Goal: Task Accomplishment & Management: Use online tool/utility

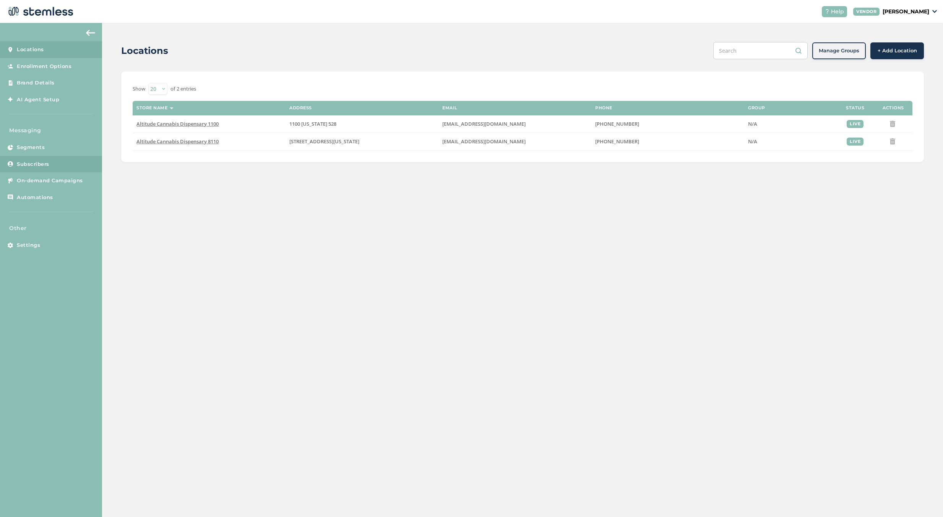
click at [49, 165] on span "Subscribers" at bounding box center [33, 164] width 32 height 8
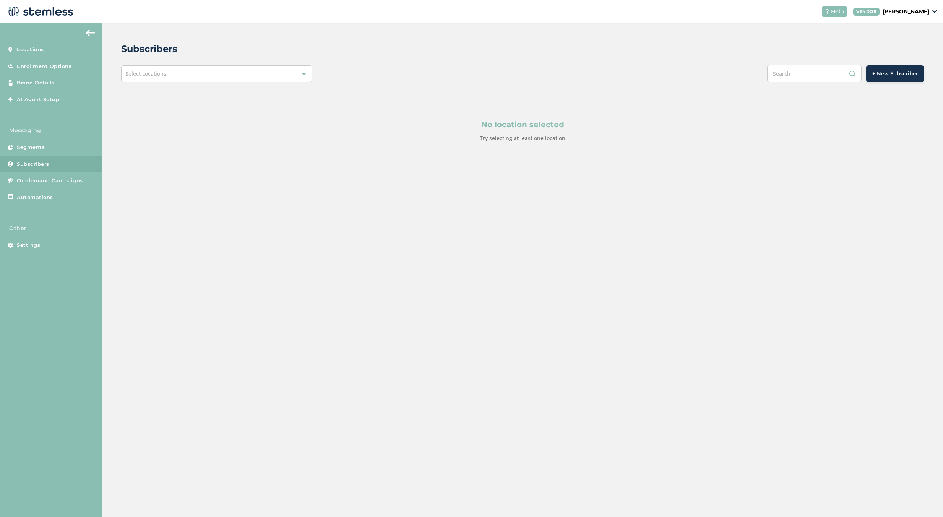
click at [301, 80] on div "Select Locations" at bounding box center [216, 73] width 191 height 17
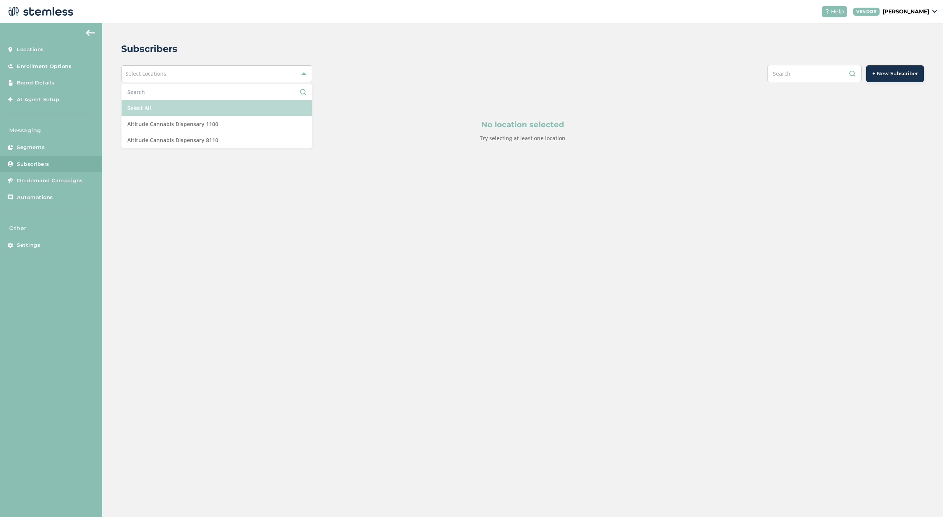
click at [165, 115] on li "Select All" at bounding box center [217, 108] width 190 height 16
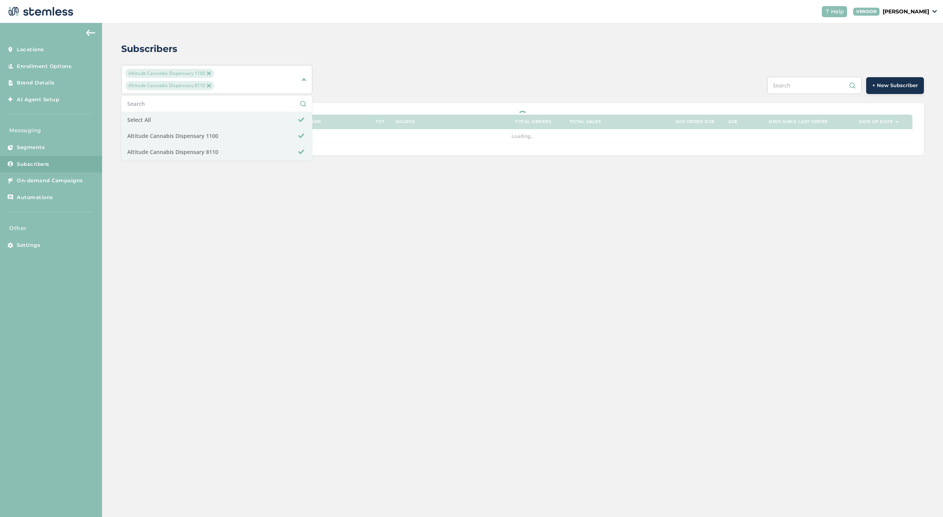
click at [514, 48] on div "Subscribers" at bounding box center [519, 49] width 796 height 14
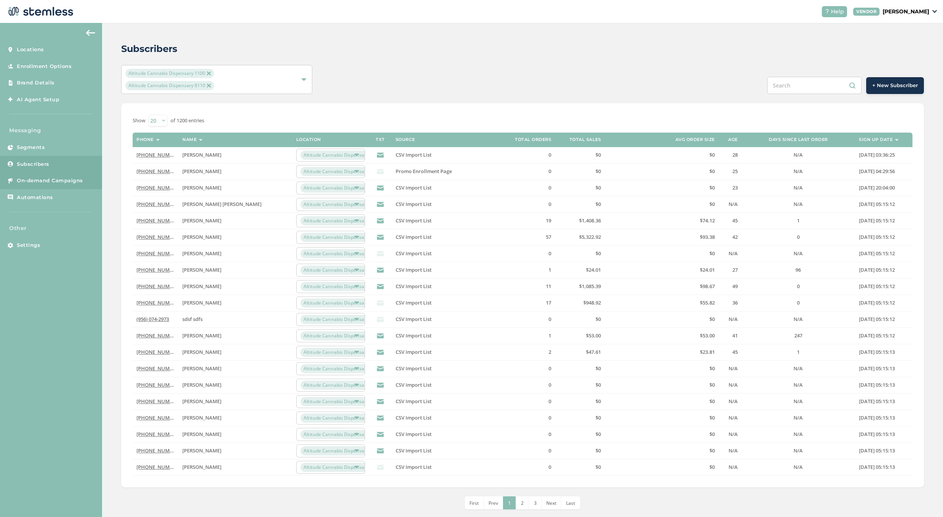
click at [62, 180] on span "On-demand Campaigns" at bounding box center [50, 181] width 66 height 8
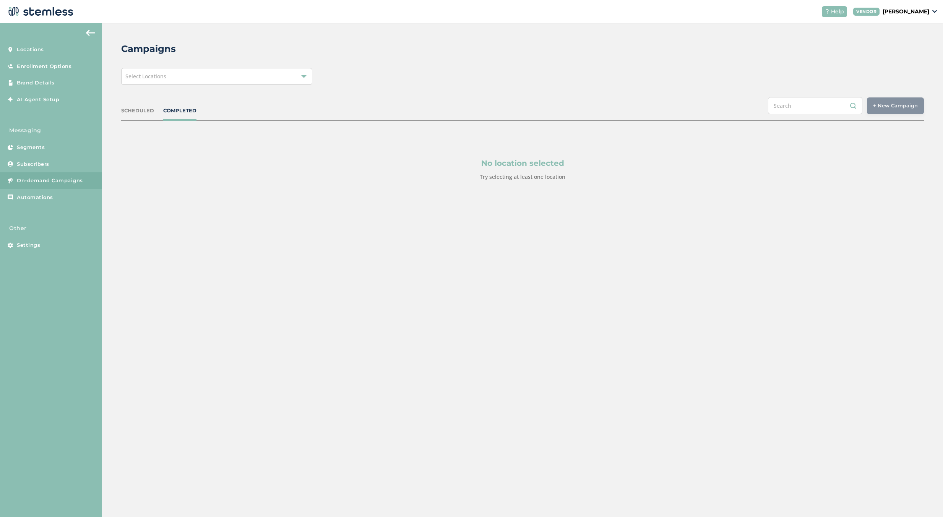
click at [182, 68] on div "Select Locations" at bounding box center [216, 76] width 191 height 17
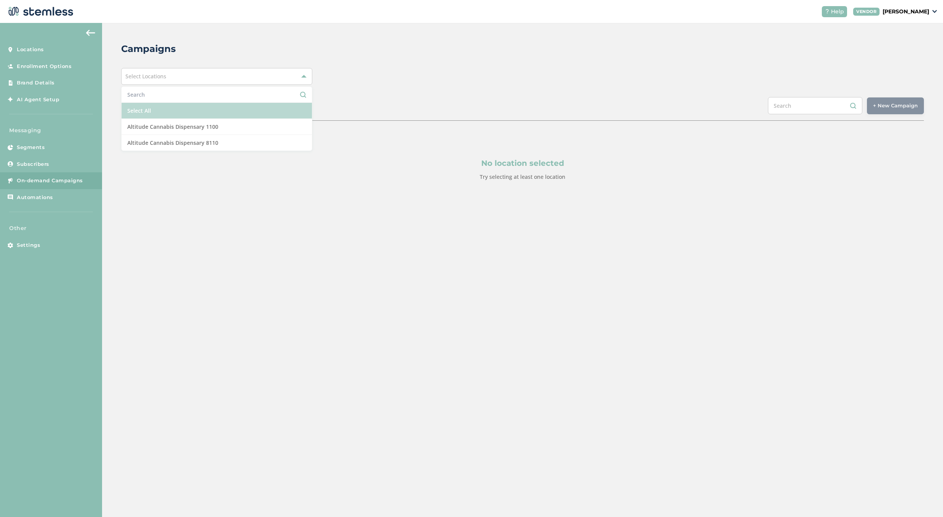
click at [167, 104] on li "Select All" at bounding box center [217, 111] width 190 height 16
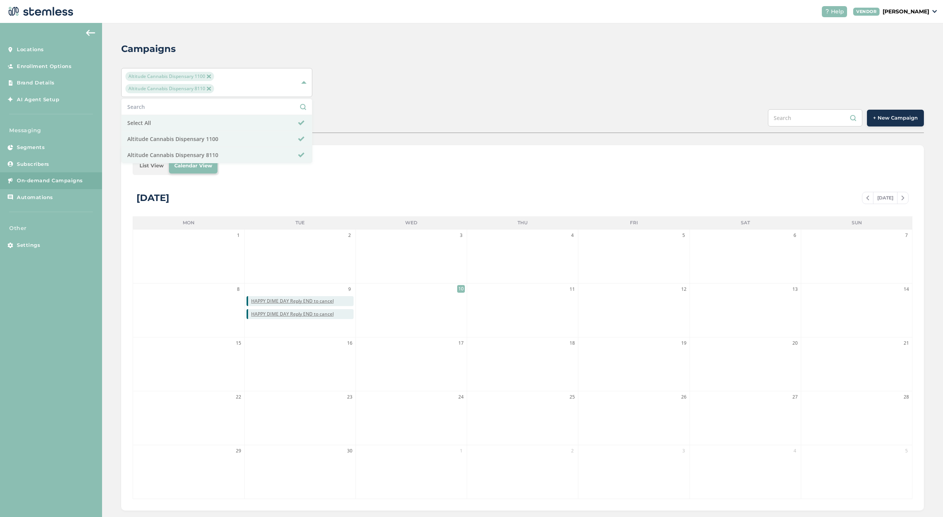
drag, startPoint x: 597, startPoint y: 110, endPoint x: 633, endPoint y: 103, distance: 36.9
click at [619, 103] on div "Campaigns Altitude Cannabis Dispensary 1100 Altitude Cannabis Dispensary 8110 S…" at bounding box center [522, 276] width 841 height 507
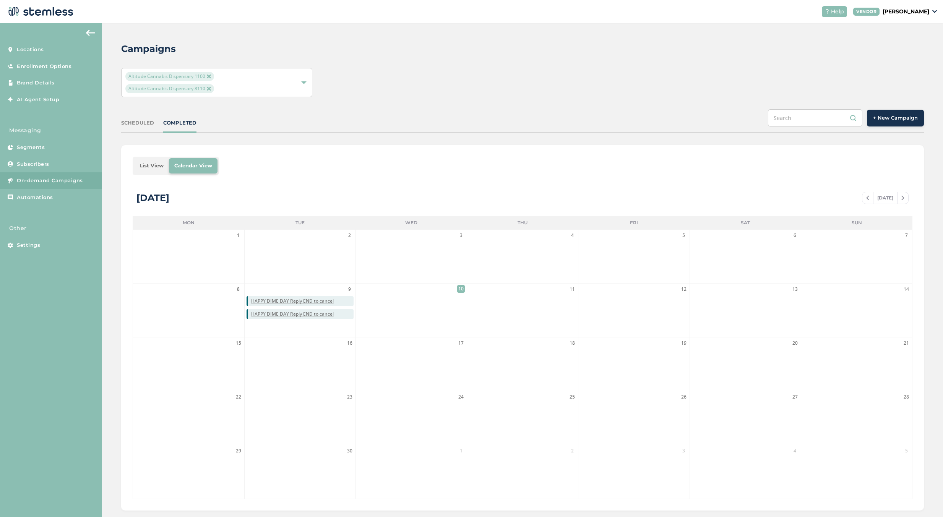
click at [883, 118] on span "+ New Campaign" at bounding box center [895, 118] width 45 height 8
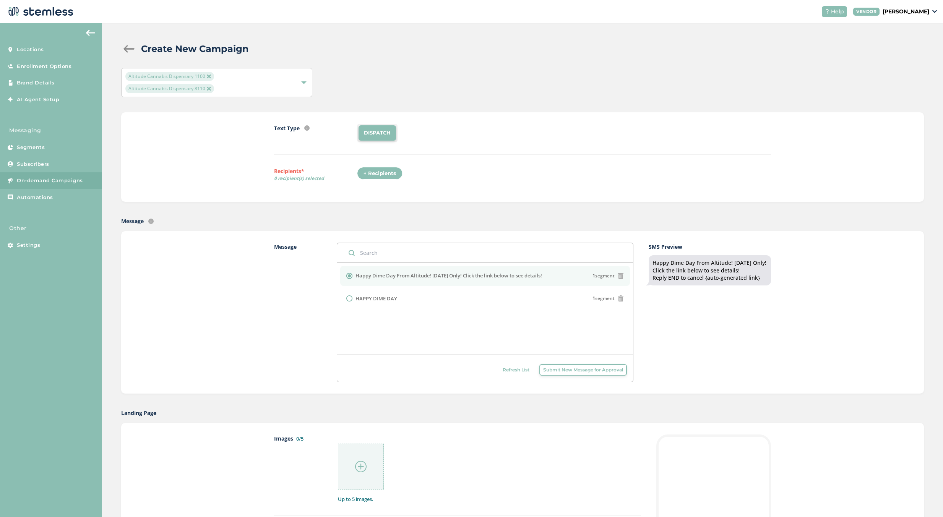
drag, startPoint x: 389, startPoint y: 173, endPoint x: 502, endPoint y: 207, distance: 117.4
click at [393, 173] on div "+ Recipients" at bounding box center [379, 173] width 45 height 13
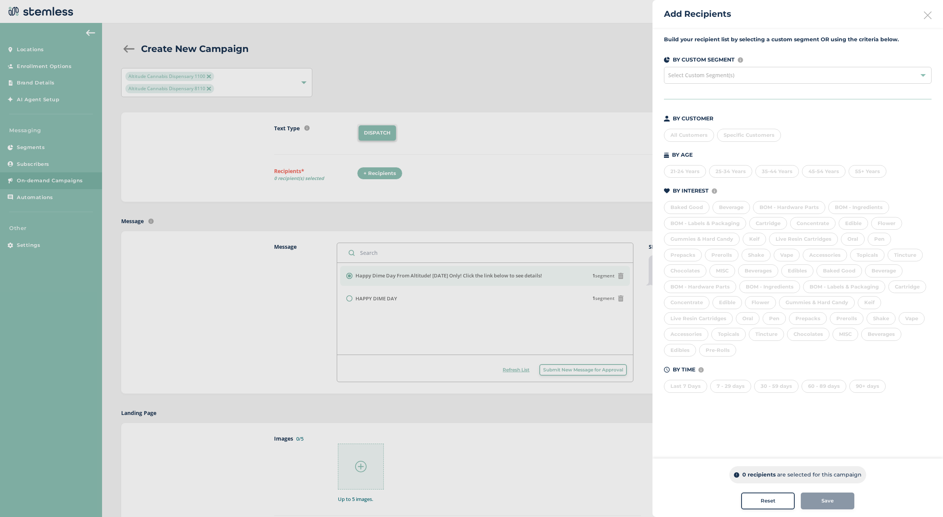
click at [714, 83] on div "Select Custom Segment(s)" at bounding box center [797, 75] width 267 height 17
click at [676, 71] on div "Select Custom Segment(s)" at bounding box center [797, 75] width 267 height 17
click at [693, 143] on div "BY CUSTOMER All Customers Specific Customers BY AGE [DEMOGRAPHIC_DATA] Years 25…" at bounding box center [797, 254] width 267 height 278
click at [754, 132] on span "Specific Customers" at bounding box center [748, 135] width 51 height 6
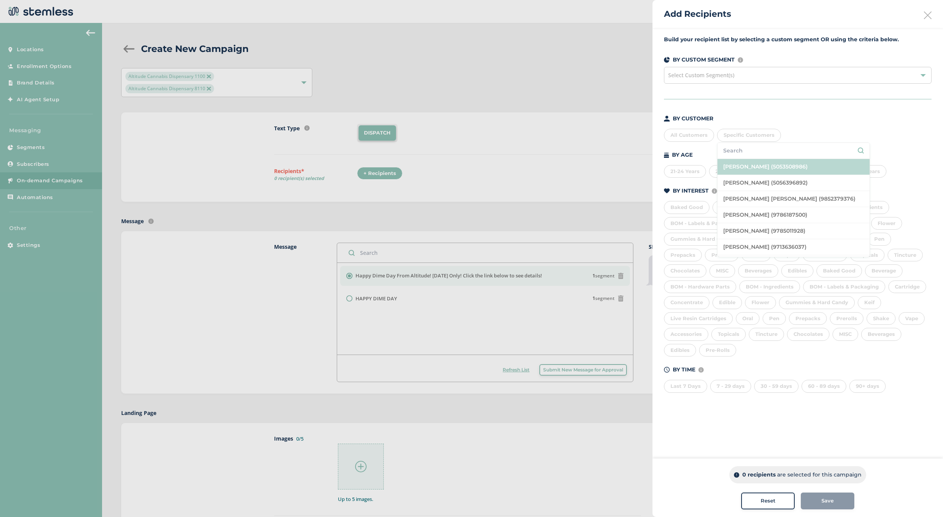
click at [741, 171] on li "[PERSON_NAME] (5053508986)" at bounding box center [793, 167] width 152 height 16
click at [853, 109] on div "Build your recipient list by selecting a custom segment OR using the criteria b…" at bounding box center [797, 219] width 290 height 382
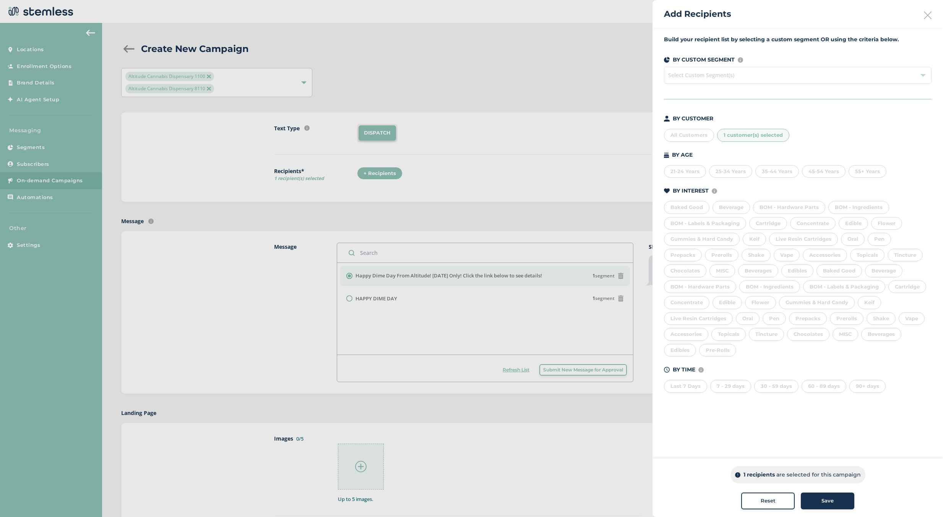
drag, startPoint x: 459, startPoint y: 417, endPoint x: 458, endPoint y: 413, distance: 4.1
click at [459, 417] on div at bounding box center [471, 258] width 943 height 517
drag, startPoint x: 812, startPoint y: 501, endPoint x: 672, endPoint y: 452, distance: 147.9
click at [812, 500] on div "Save" at bounding box center [827, 501] width 41 height 8
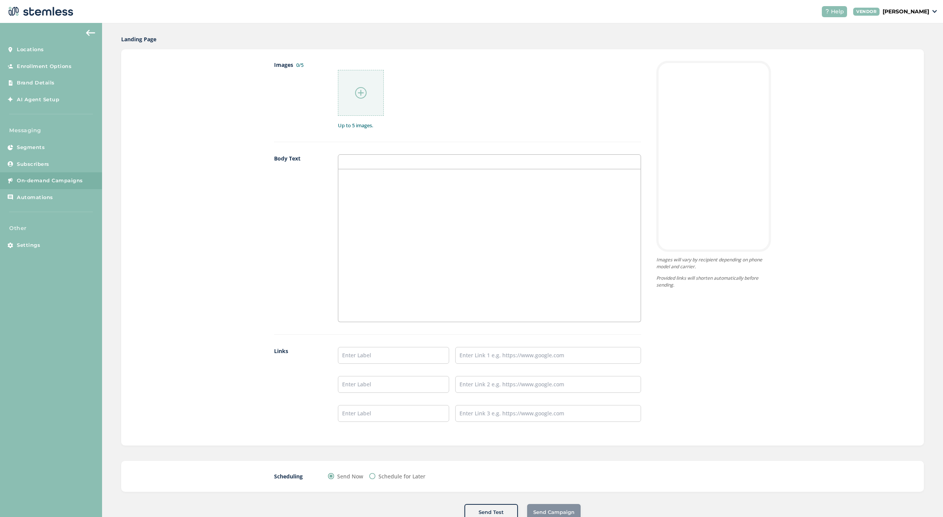
scroll to position [397, 0]
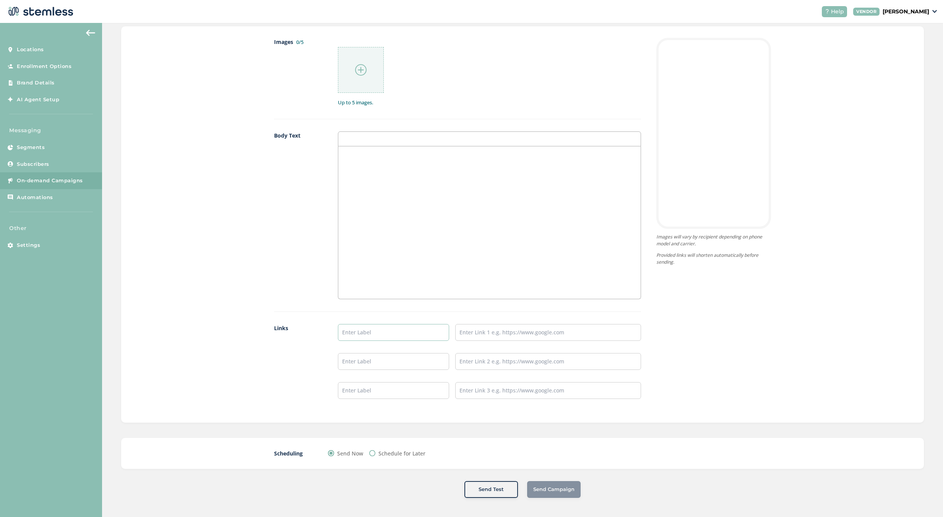
click at [369, 330] on input "text" at bounding box center [394, 332] width 112 height 17
type input "SHOP DIME at [GEOGRAPHIC_DATA]"
click at [388, 355] on input "text" at bounding box center [394, 361] width 112 height 17
click at [395, 394] on input "text" at bounding box center [394, 390] width 112 height 17
type input "SHOP DIME at Unser"
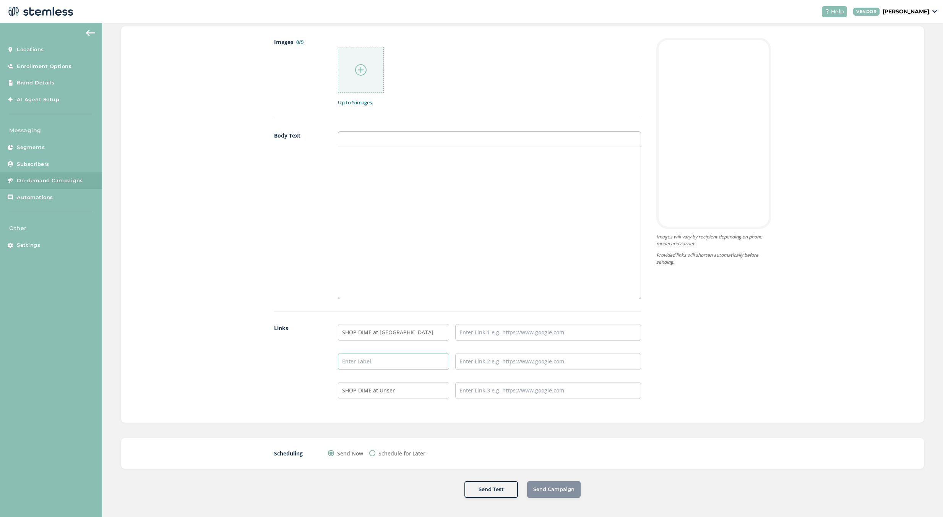
click at [381, 364] on input "text" at bounding box center [394, 361] width 112 height 17
type input "SHOP DIME at Paseo"
drag, startPoint x: 472, startPoint y: 336, endPoint x: 451, endPoint y: 325, distance: 23.8
click at [471, 335] on input "text" at bounding box center [548, 332] width 186 height 17
drag, startPoint x: 351, startPoint y: 76, endPoint x: 364, endPoint y: 68, distance: 15.3
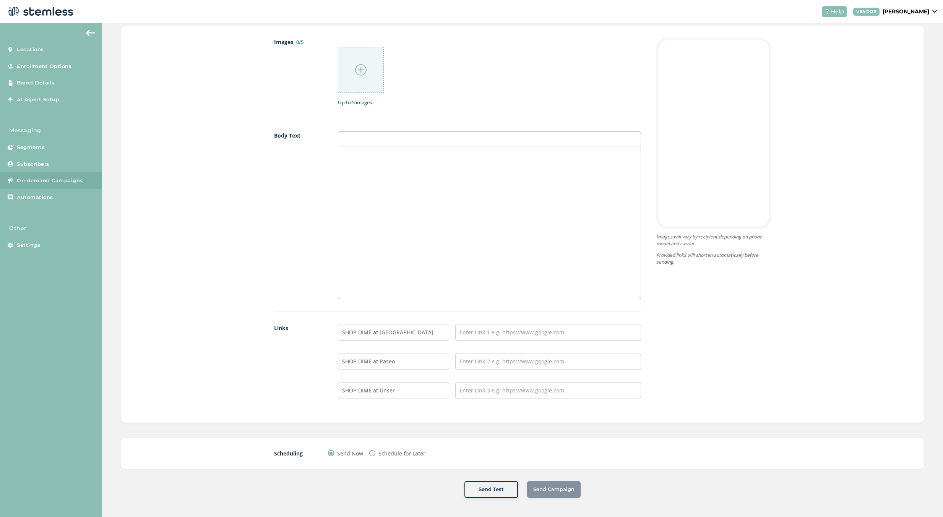
click at [364, 68] on div at bounding box center [361, 70] width 46 height 46
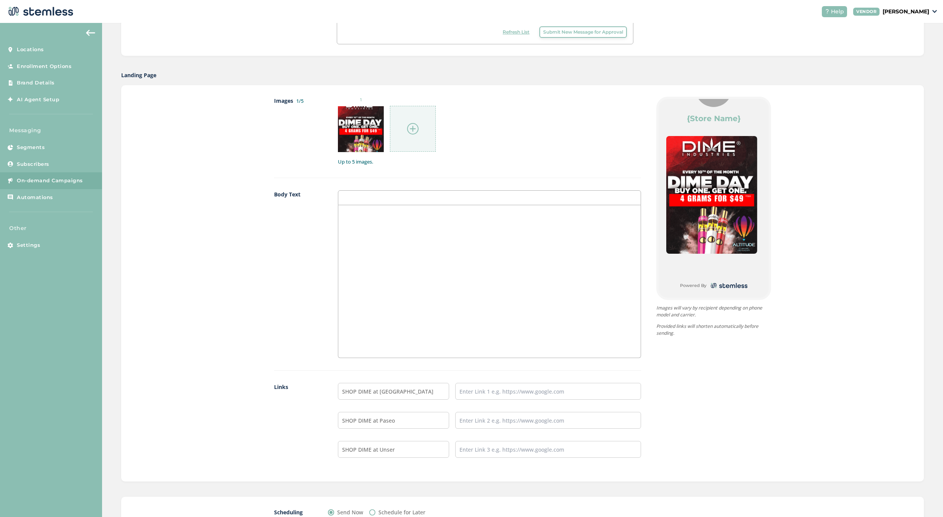
scroll to position [282, 0]
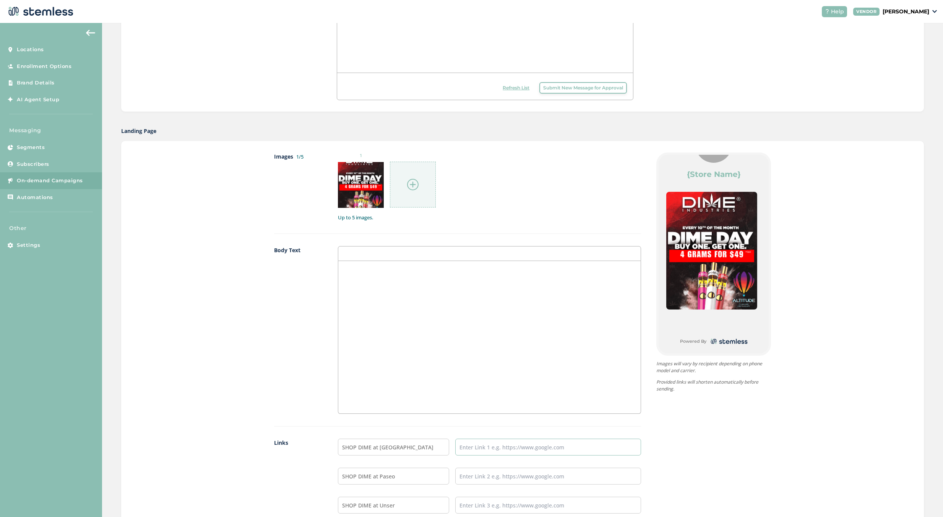
click at [515, 453] on input "text" at bounding box center [548, 447] width 186 height 17
paste input "[URL][DOMAIN_NAME]"
type input "[URL][DOMAIN_NAME]"
click at [501, 473] on input "text" at bounding box center [548, 476] width 186 height 17
type input "[URL][DOMAIN_NAME]"
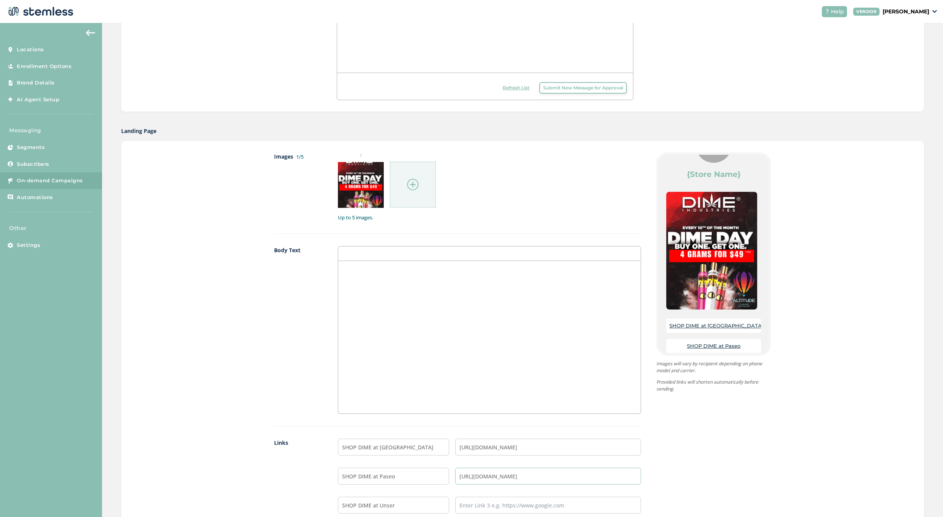
scroll to position [397, 0]
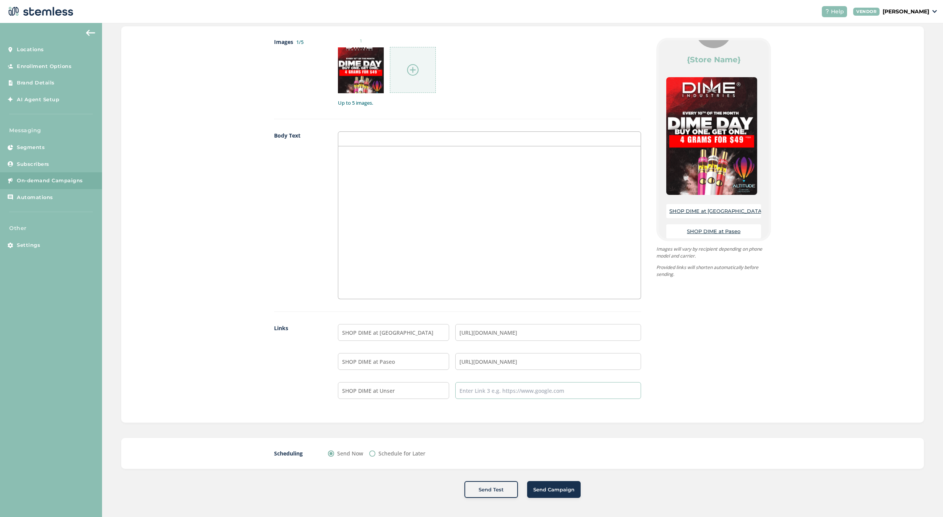
click at [528, 397] on input "text" at bounding box center [548, 390] width 186 height 17
type input "[URL][DOMAIN_NAME]"
click at [697, 373] on div "{Store Logo} {Store Name} SHOP DIME at [GEOGRAPHIC_DATA] DIME at Paseo SHOP DIM…" at bounding box center [706, 224] width 130 height 373
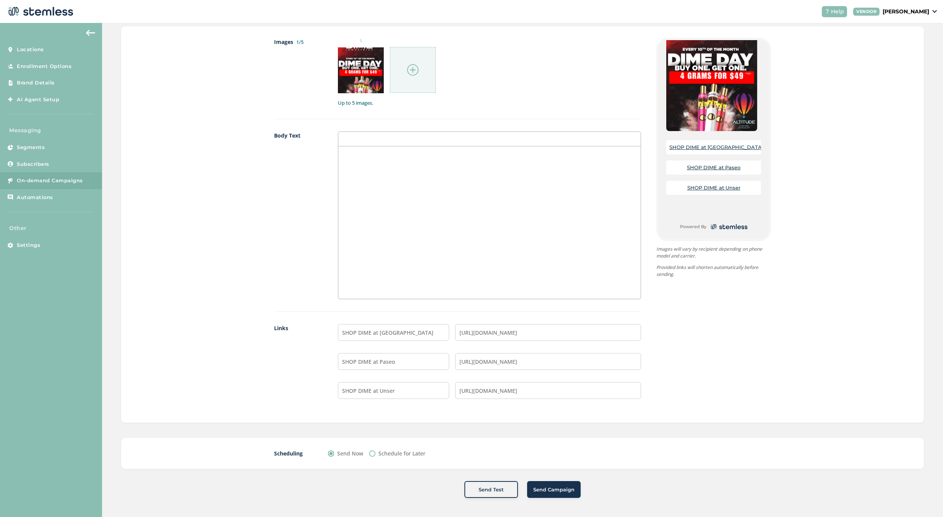
drag, startPoint x: 556, startPoint y: 496, endPoint x: 636, endPoint y: 449, distance: 92.3
click at [559, 495] on button "Send Campaign" at bounding box center [553, 489] width 53 height 17
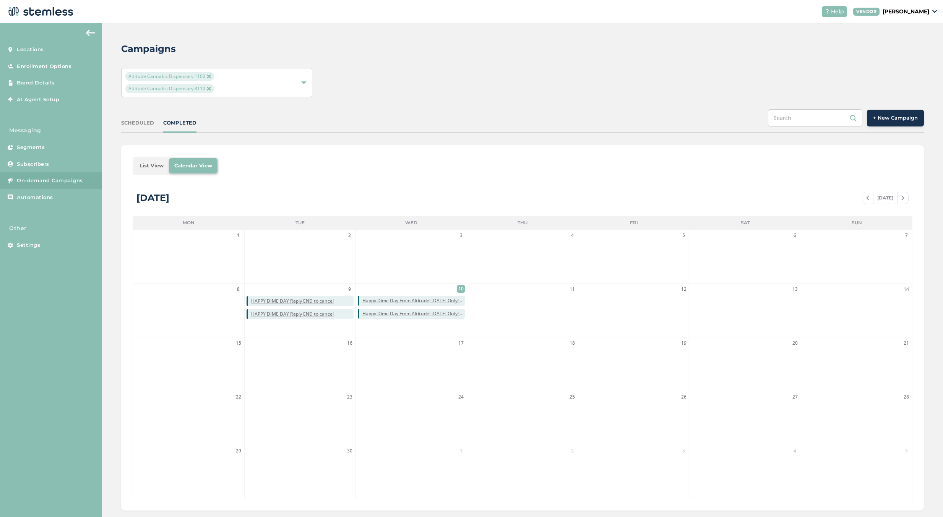
click at [909, 111] on button "+ New Campaign" at bounding box center [895, 118] width 57 height 17
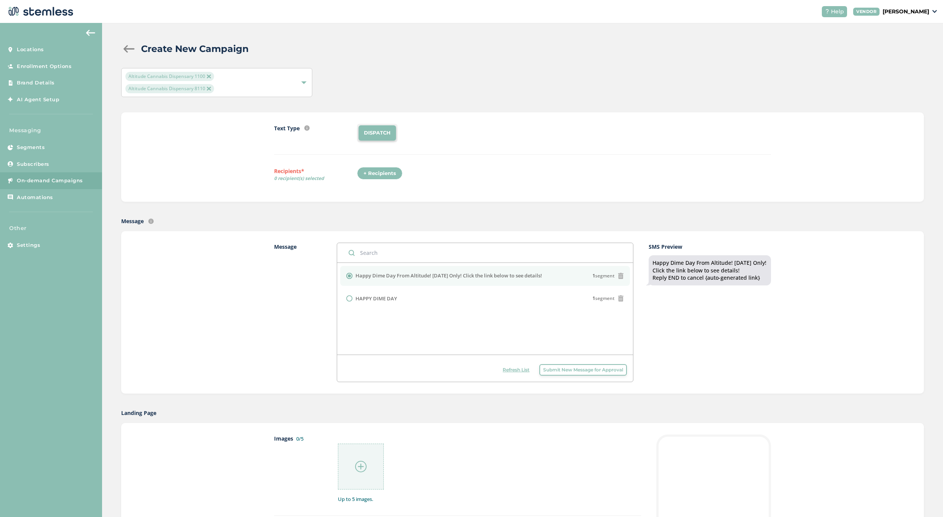
click at [391, 177] on div "+ Recipients" at bounding box center [379, 173] width 45 height 13
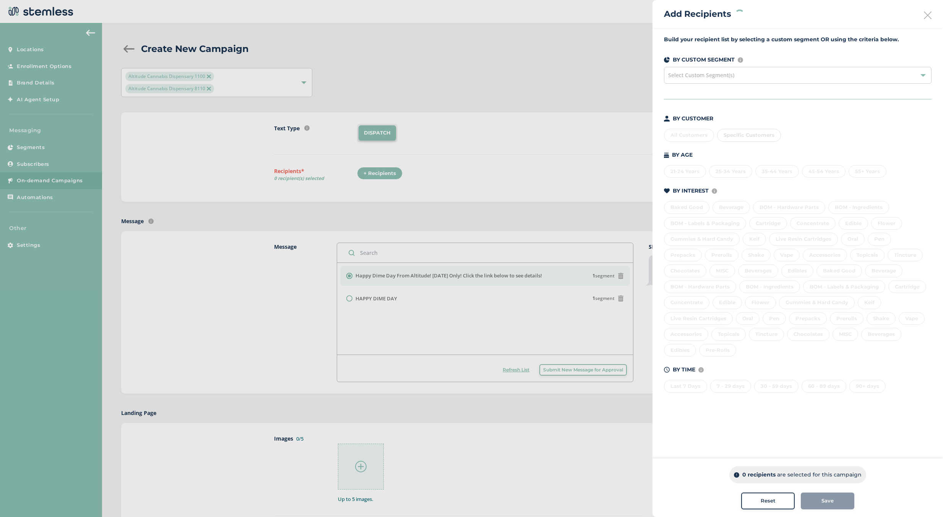
click at [752, 77] on div "Select Custom Segment(s)" at bounding box center [797, 75] width 267 height 17
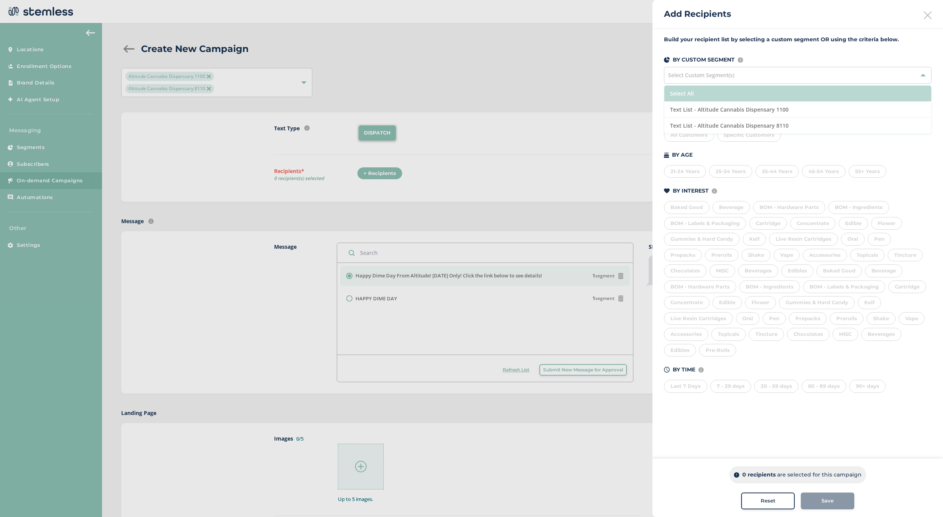
click at [708, 92] on li "Select All" at bounding box center [797, 94] width 267 height 16
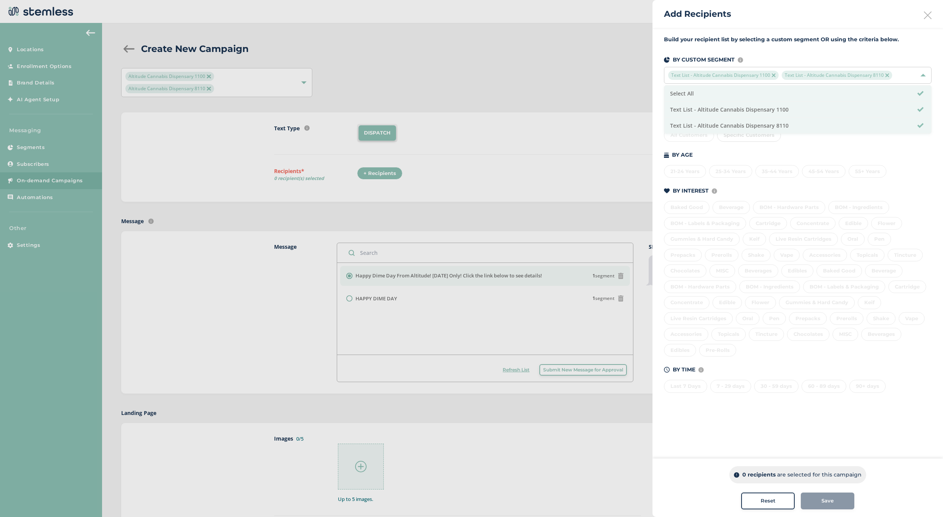
click at [702, 145] on div "BY CUSTOMER All Customers Specific Customers BY AGE [DEMOGRAPHIC_DATA] Years 25…" at bounding box center [797, 254] width 267 height 278
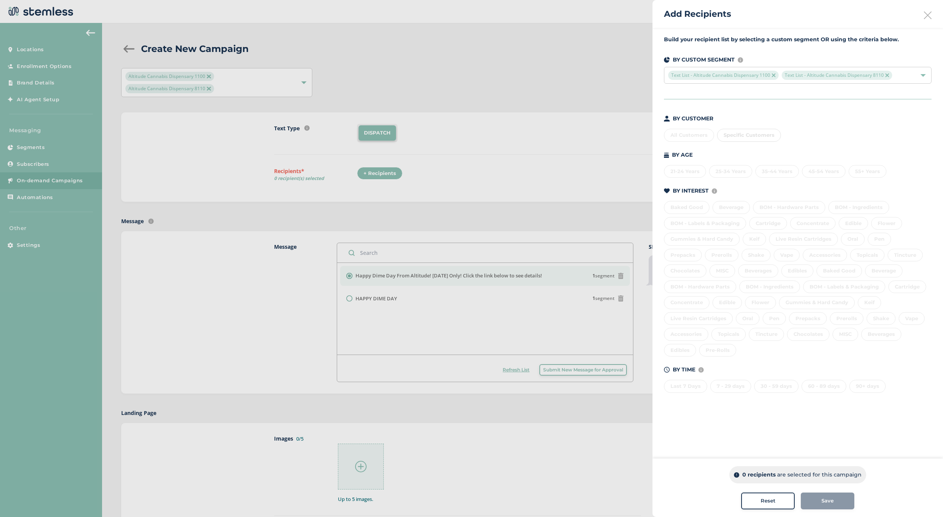
click at [699, 137] on div "All Customers Specific Customers" at bounding box center [797, 134] width 267 height 16
click at [759, 101] on div "Build your recipient list by selecting a custom segment OR using the criteria b…" at bounding box center [797, 219] width 290 height 382
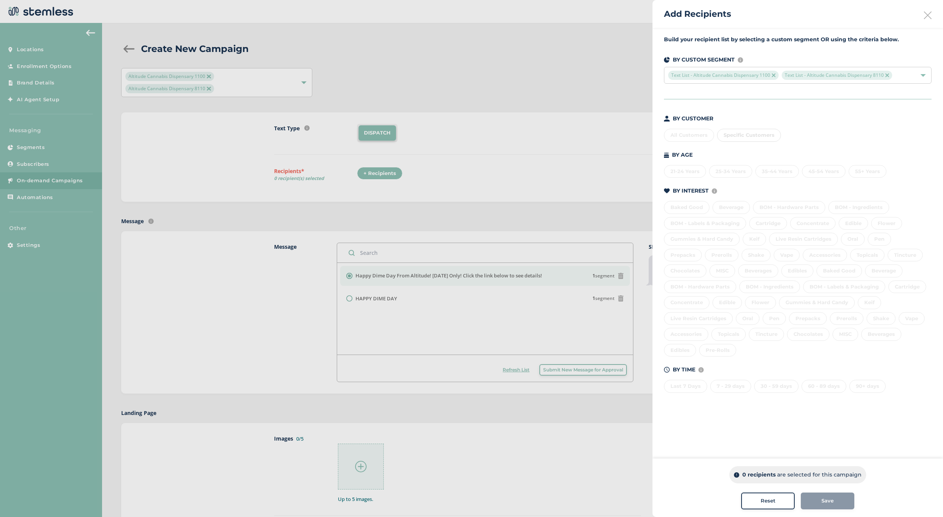
click at [760, 94] on div "Build your recipient list by selecting a custom segment OR using the criteria b…" at bounding box center [797, 219] width 290 height 382
click at [773, 77] on img at bounding box center [774, 75] width 4 height 4
click at [772, 71] on span "Text List - Altitude Cannabis Dispensary 8110" at bounding box center [723, 75] width 110 height 9
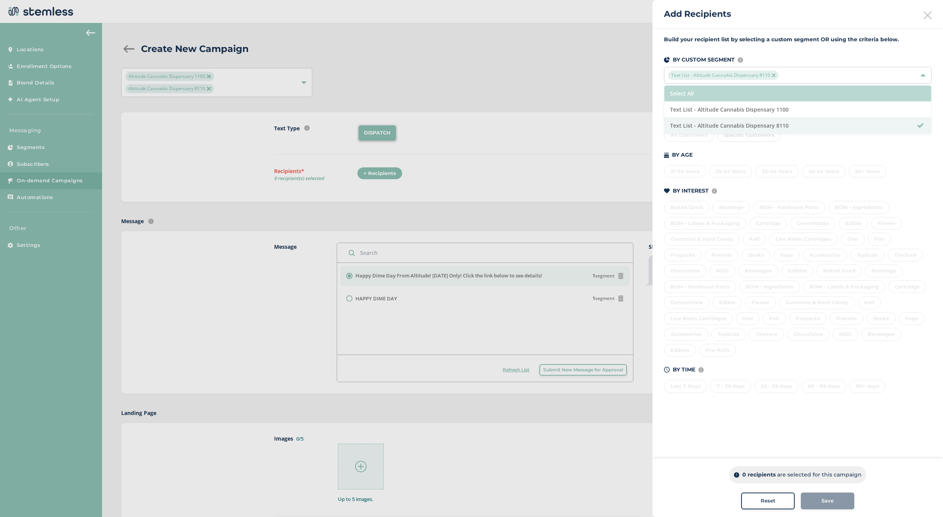
click at [715, 94] on li "Select All" at bounding box center [797, 94] width 267 height 16
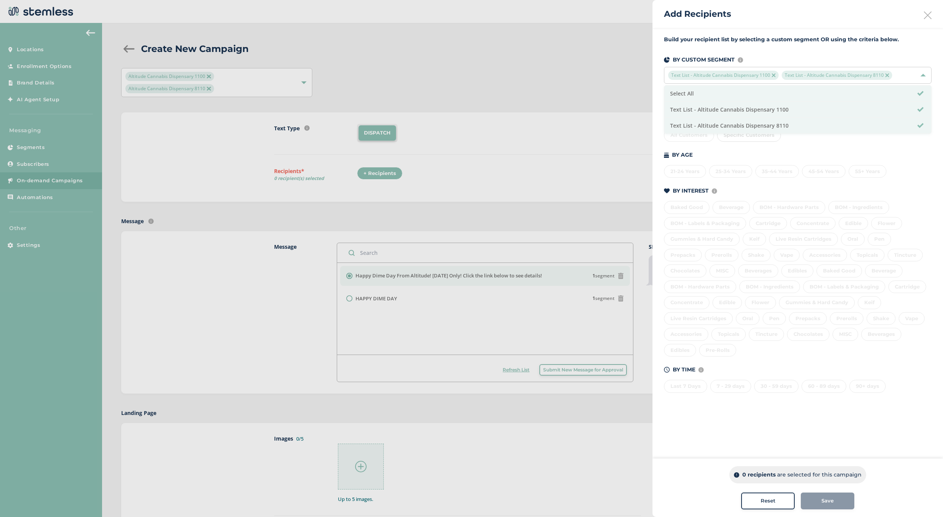
drag, startPoint x: 832, startPoint y: 153, endPoint x: 834, endPoint y: 148, distance: 5.0
click at [833, 150] on div "BY CUSTOMER All Customers Specific Customers BY AGE [DEMOGRAPHIC_DATA] Years 25…" at bounding box center [797, 254] width 267 height 278
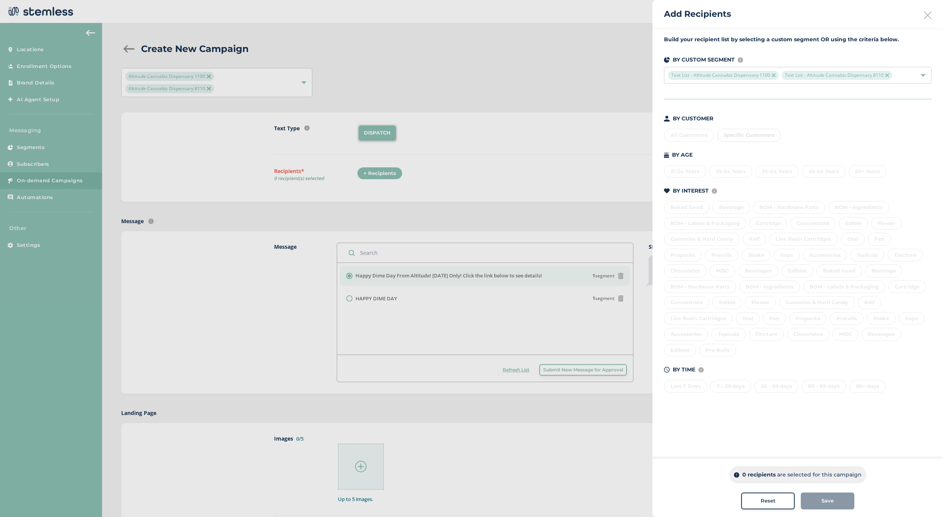
click at [680, 133] on div "All Customers Specific Customers" at bounding box center [797, 134] width 267 height 16
click at [684, 136] on div "All Customers Specific Customers" at bounding box center [797, 134] width 267 height 16
click at [681, 138] on div "All Customers Specific Customers" at bounding box center [797, 134] width 267 height 16
click at [681, 136] on div "All Customers Specific Customers" at bounding box center [797, 134] width 267 height 16
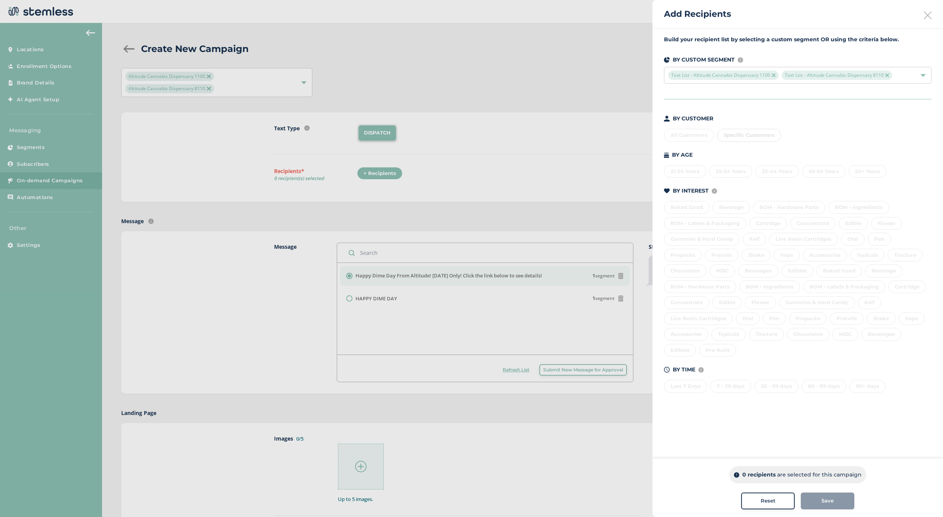
click at [836, 110] on div "Build your recipient list by selecting a custom segment OR using the criteria b…" at bounding box center [797, 219] width 290 height 382
click at [919, 78] on div "Text List - Altitude Cannabis Dispensary 1100 Text List - Altitude Cannabis Dis…" at bounding box center [797, 75] width 267 height 17
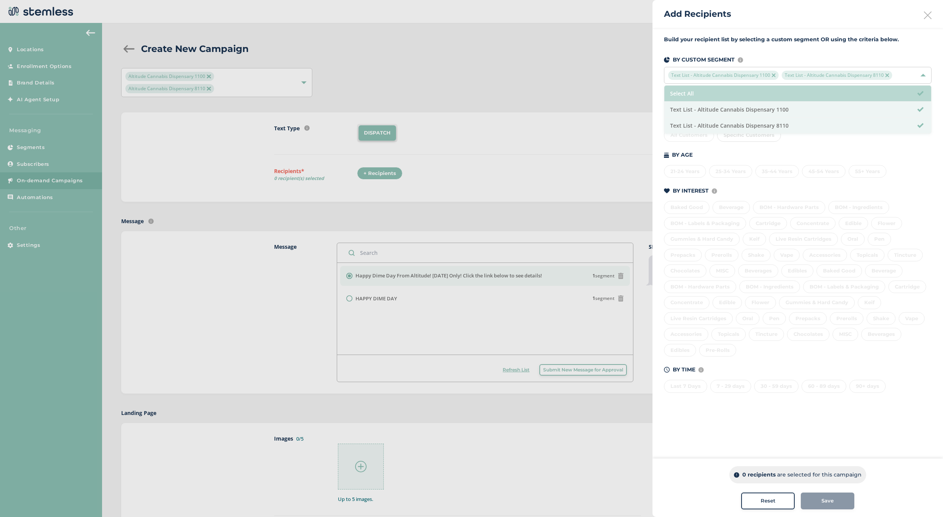
click at [790, 101] on li "Select All" at bounding box center [797, 94] width 267 height 16
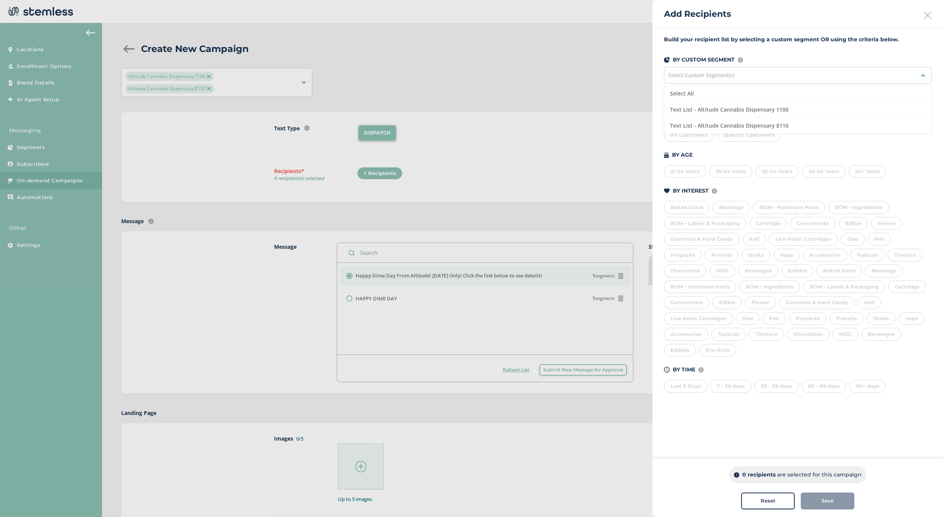
click at [851, 144] on div "BY CUSTOMER All Customers Specific Customers BY AGE [DEMOGRAPHIC_DATA] Years 25…" at bounding box center [797, 254] width 267 height 278
click at [704, 139] on div "All Customers" at bounding box center [689, 135] width 50 height 13
click at [927, 13] on icon at bounding box center [928, 15] width 8 height 8
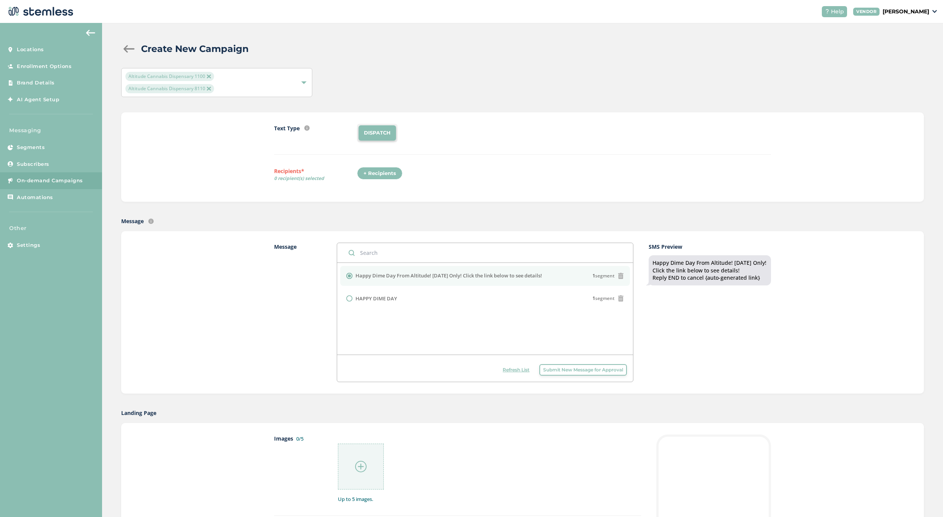
scroll to position [76, 0]
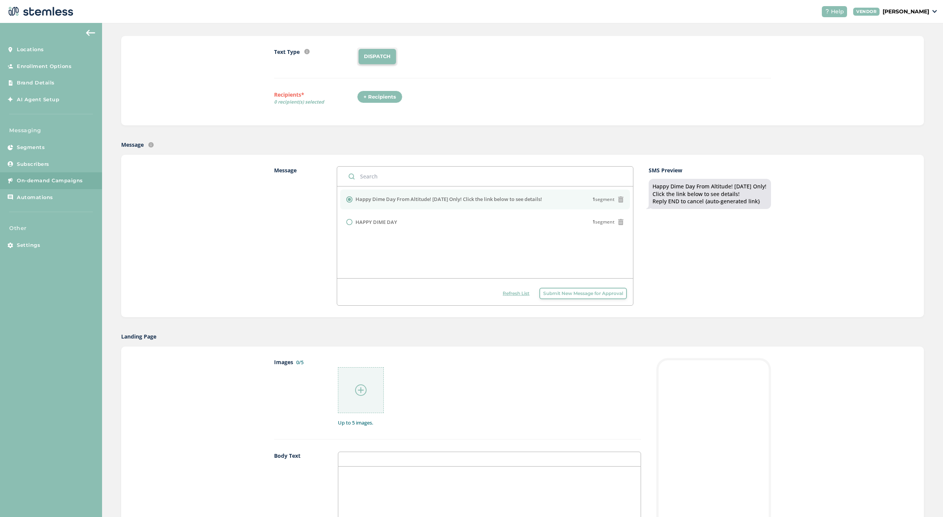
click at [373, 380] on div at bounding box center [361, 390] width 46 height 46
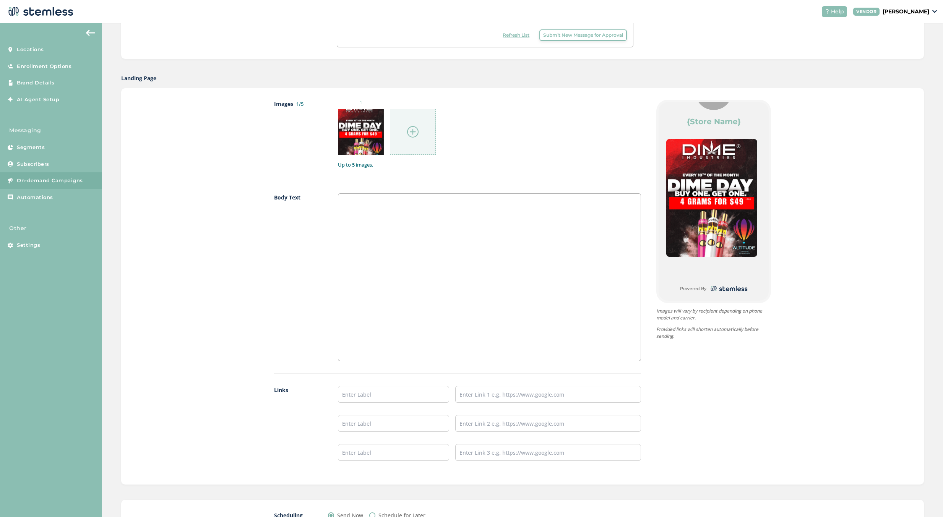
scroll to position [397, 0]
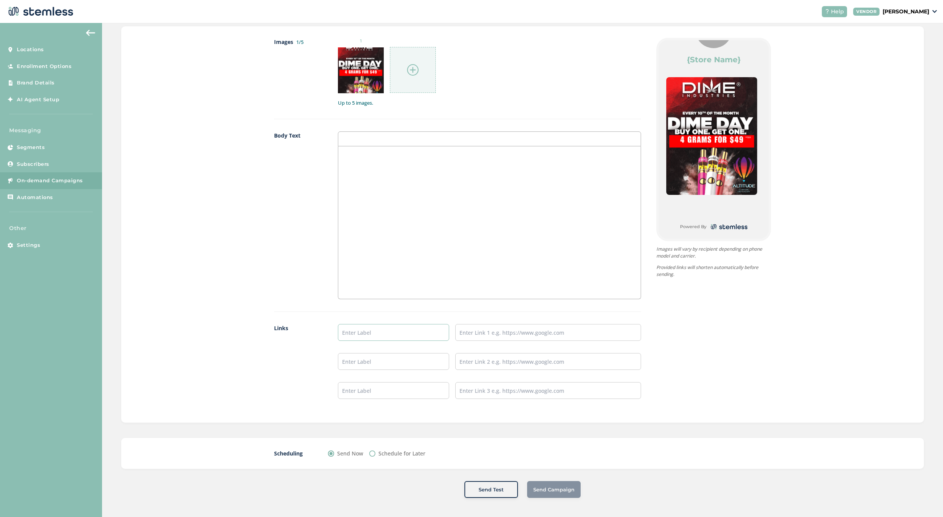
click at [430, 330] on input "text" at bounding box center [394, 332] width 112 height 17
type input "SHOP DIME at [GEOGRAPHIC_DATA]"
click at [404, 366] on input "text" at bounding box center [394, 361] width 112 height 17
type input "SHOP DIME at Paseo"
click at [402, 392] on input "text" at bounding box center [394, 390] width 112 height 17
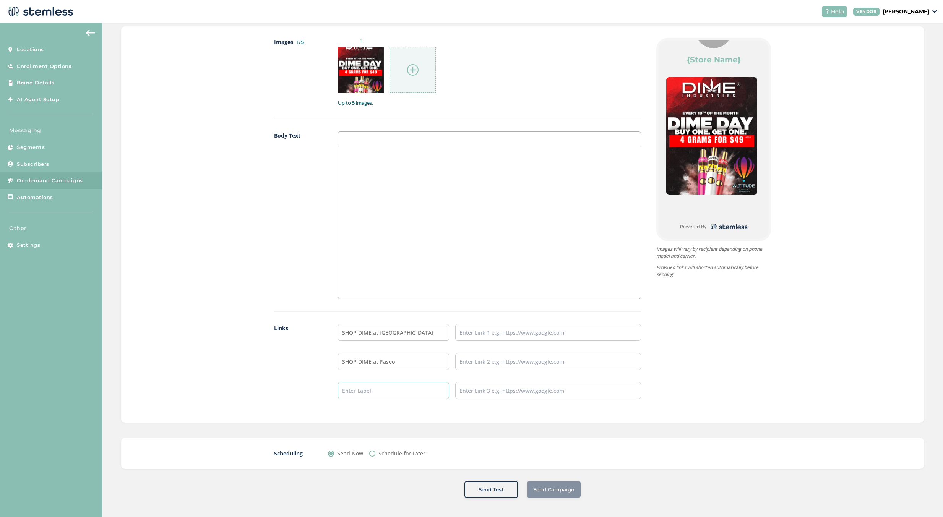
type input "SHOP DIME at Unser"
click at [509, 331] on input "text" at bounding box center [548, 332] width 186 height 17
type input "[URL][DOMAIN_NAME]"
click at [501, 362] on input "text" at bounding box center [548, 361] width 186 height 17
type input "[URL][DOMAIN_NAME]"
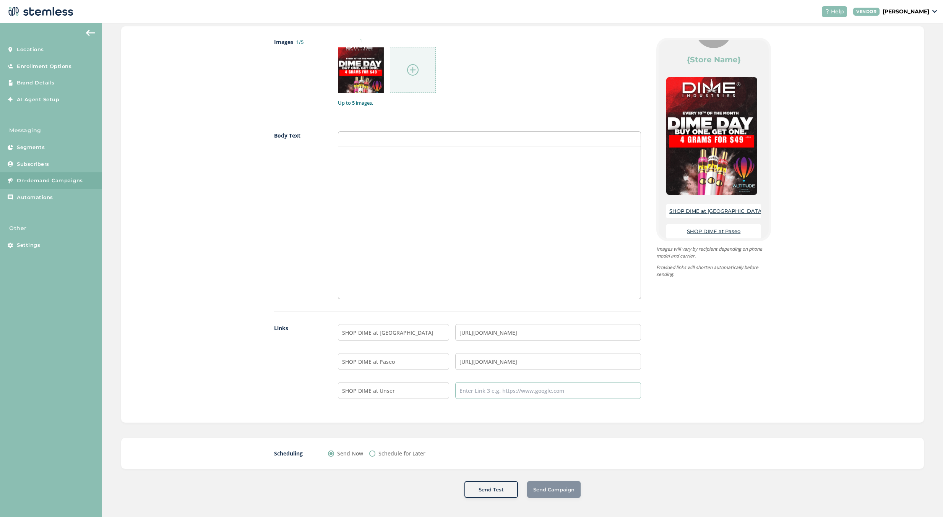
click at [503, 392] on input "text" at bounding box center [548, 390] width 186 height 17
type input "[URL][DOMAIN_NAME]"
click at [698, 338] on div "{Store Logo} {Store Name} SHOP DIME at [GEOGRAPHIC_DATA] DIME at Paseo SHOP DIM…" at bounding box center [706, 224] width 130 height 373
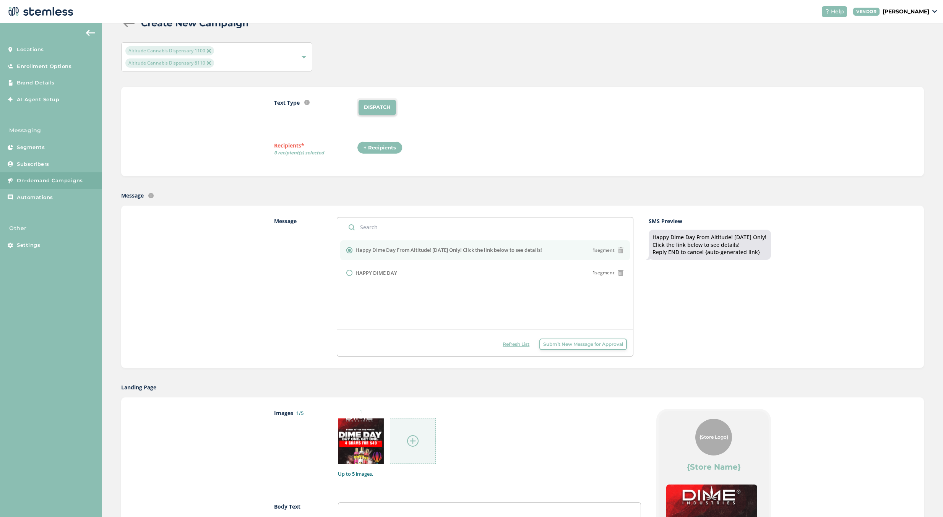
scroll to position [0, 0]
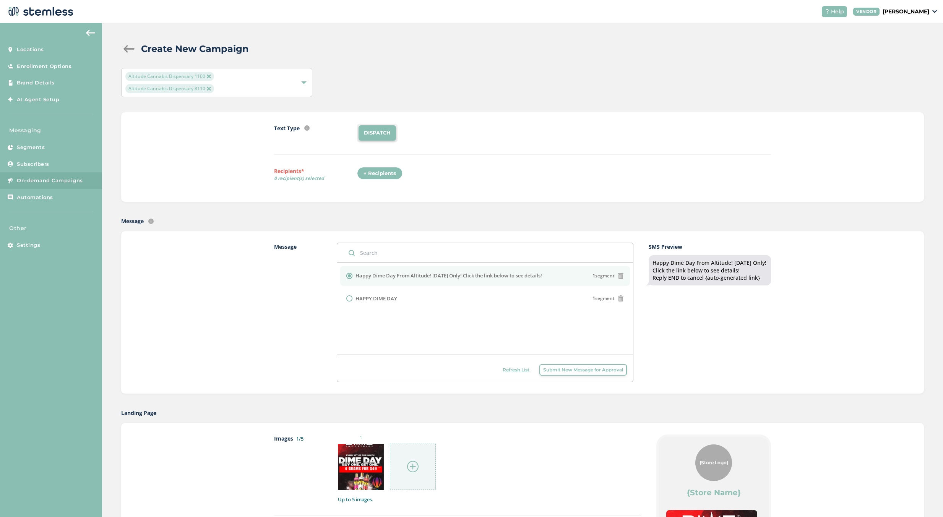
click at [375, 169] on div "+ Recipients" at bounding box center [379, 173] width 45 height 13
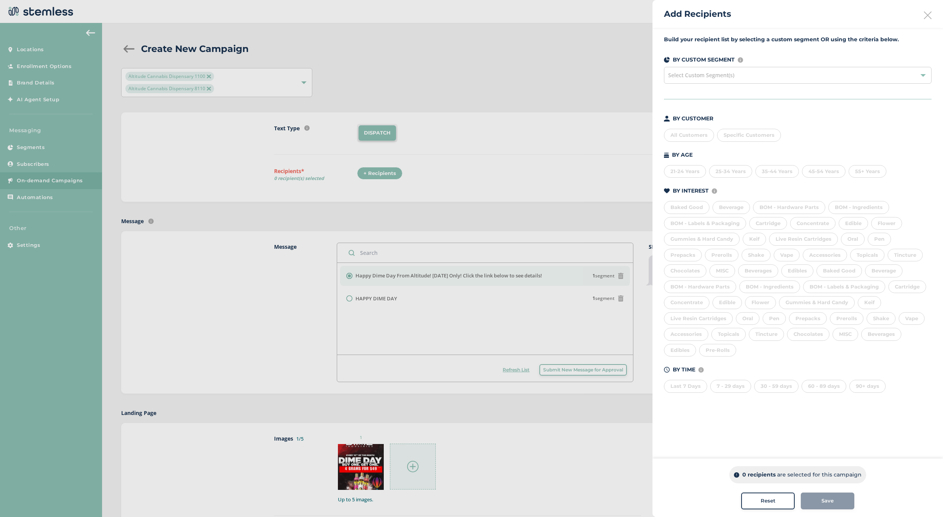
click at [691, 133] on div "All Customers" at bounding box center [689, 135] width 50 height 13
click at [823, 507] on button "Save" at bounding box center [827, 501] width 53 height 17
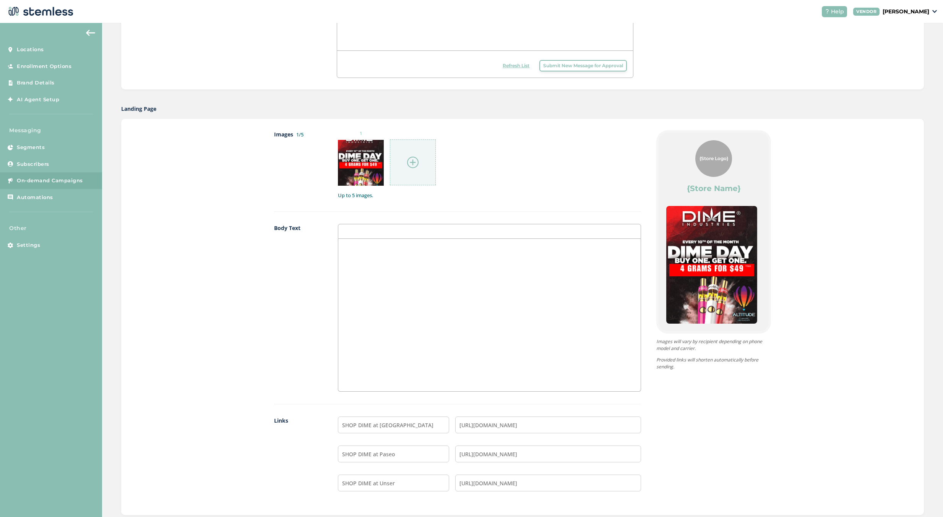
scroll to position [397, 0]
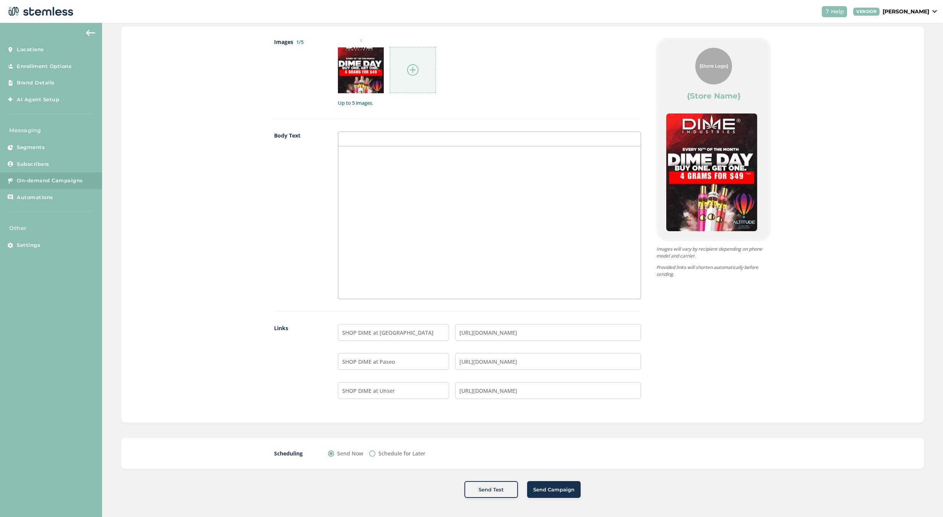
click at [378, 456] on label "Schedule for Later" at bounding box center [401, 453] width 47 height 8
click at [375, 456] on input "Schedule for Later" at bounding box center [372, 454] width 6 height 6
radio input "true"
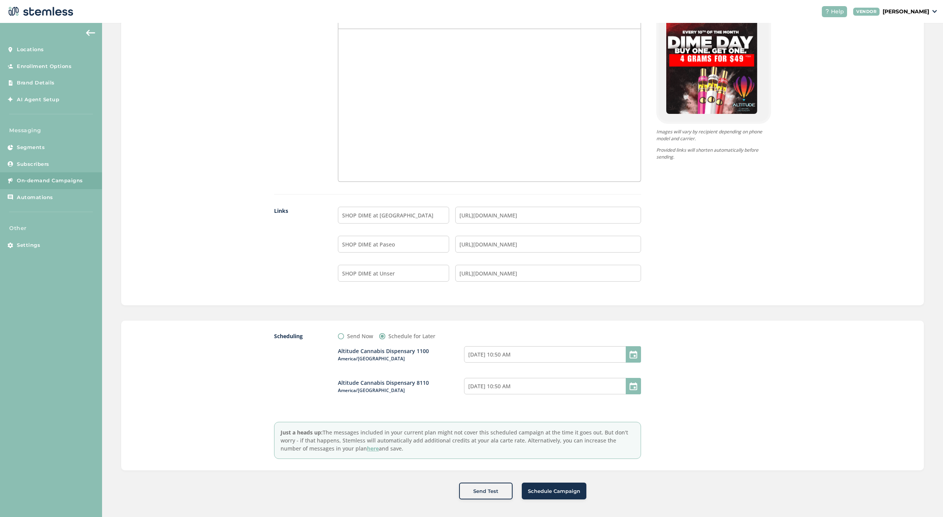
scroll to position [516, 0]
click at [632, 348] on div at bounding box center [633, 353] width 15 height 16
click at [529, 351] on input "[DATE] 10:50 AM" at bounding box center [552, 353] width 177 height 16
select select "10"
select select "50"
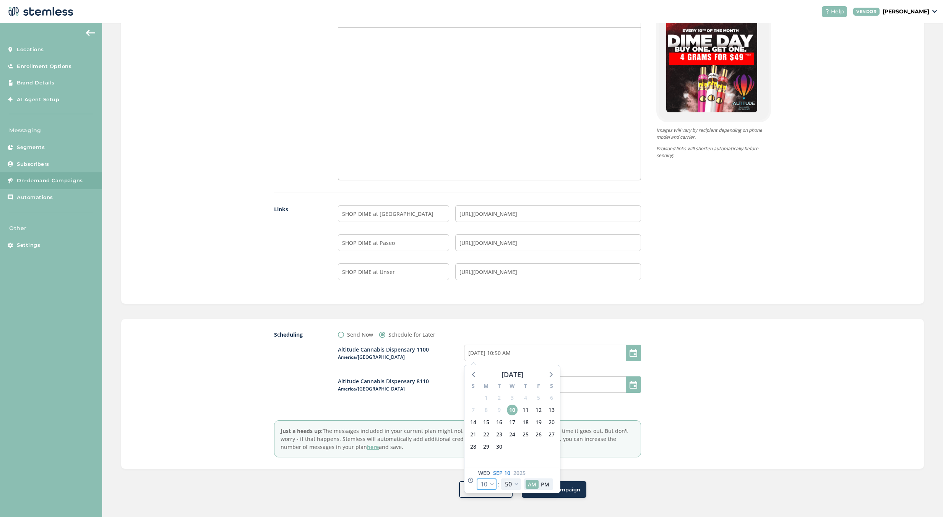
click at [489, 484] on select "12 1 2 3 4 5 6 7 8 9 10 11" at bounding box center [487, 483] width 20 height 11
select select "11"
click at [477, 478] on select "12 1 2 3 4 5 6 7 8 9 10 11" at bounding box center [487, 483] width 20 height 11
type input "[DATE] 11:50 AM"
select select "11"
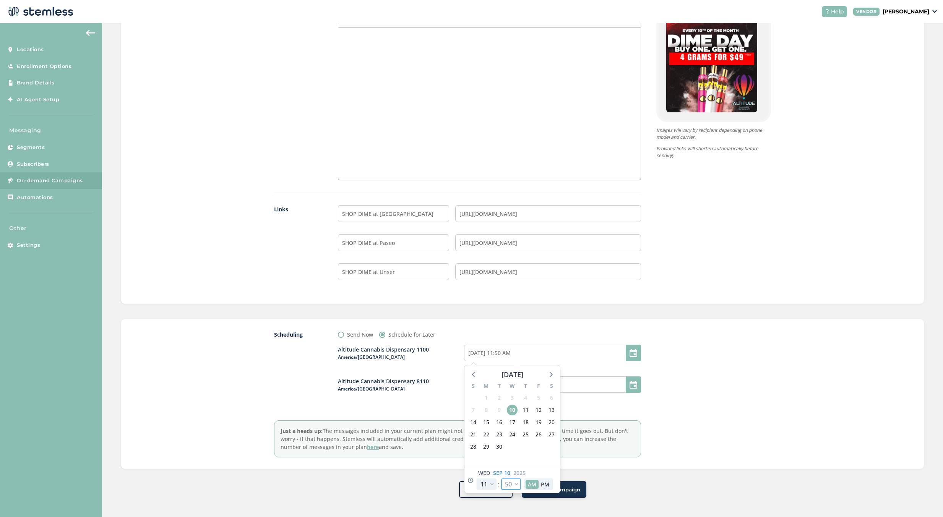
click at [510, 483] on select "00 05 10 15 20 25 30 35 40 45 50 55" at bounding box center [511, 483] width 20 height 11
select select "15"
click at [501, 478] on select "00 05 10 15 20 25 30 35 40 45 50 55" at bounding box center [511, 483] width 20 height 11
type input "[DATE] 11:15 AM"
select select "15"
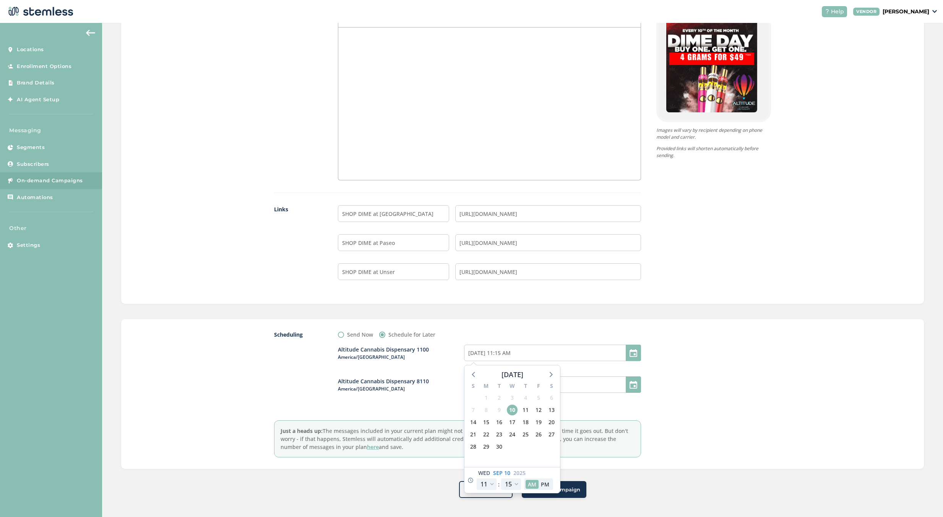
click at [721, 408] on div at bounding box center [713, 394] width 115 height 127
click at [501, 388] on input "[DATE] 10:50 AM" at bounding box center [552, 384] width 177 height 16
select select "10"
select select "50"
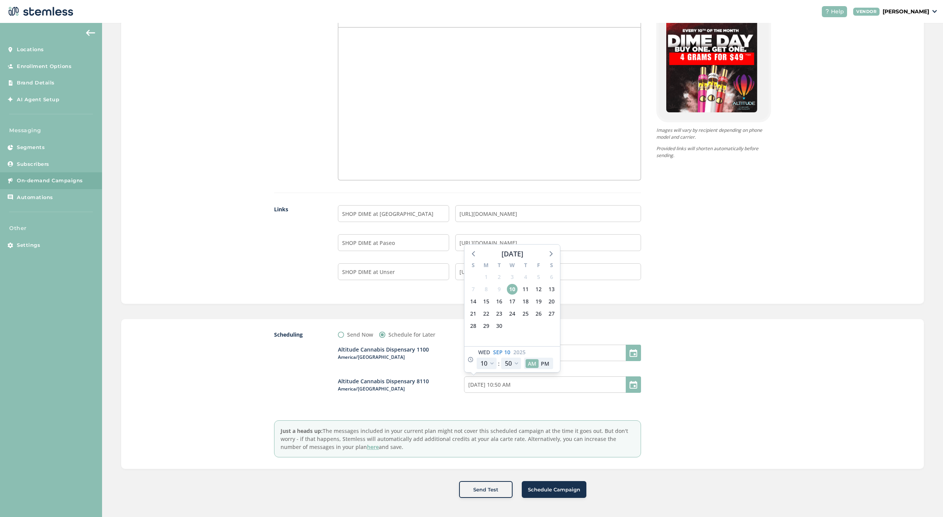
click at [489, 372] on div "[DATE] 12 1 2 3 4 5 6 7 8 9 10 11 : 00 05 10 15 20 25 30 35 40 45 50 55 AM PM" at bounding box center [512, 359] width 96 height 26
click at [488, 366] on select "12 1 2 3 4 5 6 7 8 9 10 11" at bounding box center [487, 363] width 20 height 11
select select "11"
click at [477, 358] on select "12 1 2 3 4 5 6 7 8 9 10 11" at bounding box center [487, 363] width 20 height 11
type input "[DATE] 11:50 AM"
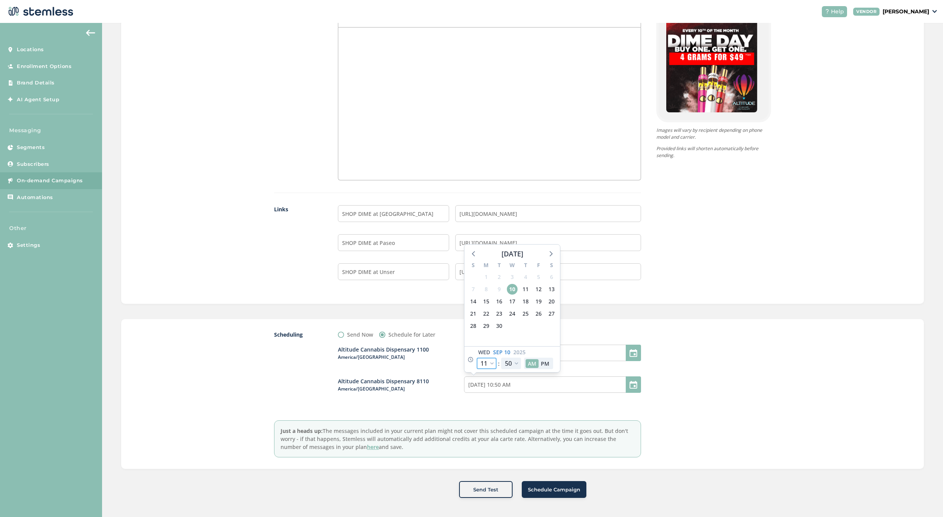
select select "11"
click at [507, 362] on select "00 05 10 15 20 25 30 35 40 45 50 55" at bounding box center [511, 363] width 20 height 11
select select "15"
click at [501, 358] on select "00 05 10 15 20 25 30 35 40 45 50 55" at bounding box center [511, 363] width 20 height 11
type input "[DATE] 11:15 AM"
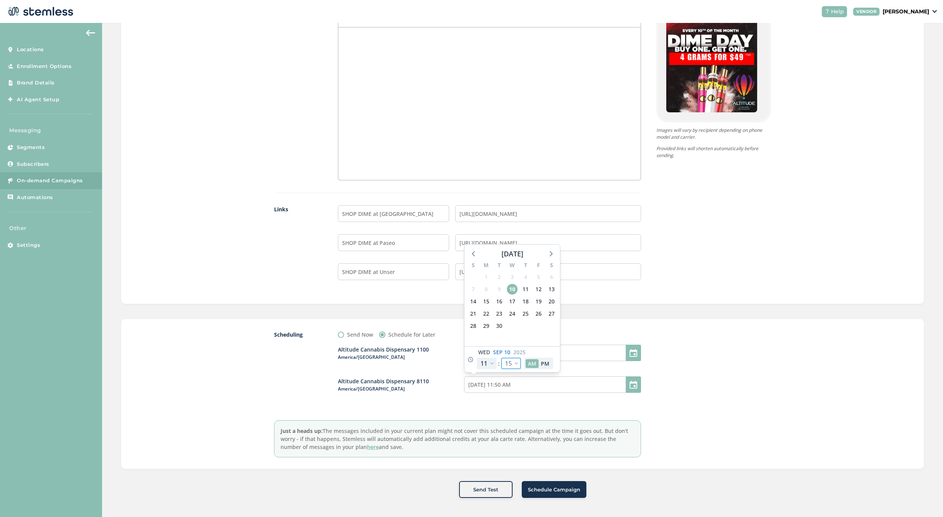
select select "15"
click at [722, 414] on div at bounding box center [713, 394] width 115 height 127
drag, startPoint x: 569, startPoint y: 486, endPoint x: 695, endPoint y: 362, distance: 177.3
click at [576, 479] on div "Create New Campaign Altitude Cannabis Dispensary 1100 Altitude Cannabis Dispens…" at bounding box center [522, 12] width 841 height 1010
click at [554, 488] on span "Schedule Campaign" at bounding box center [554, 490] width 52 height 8
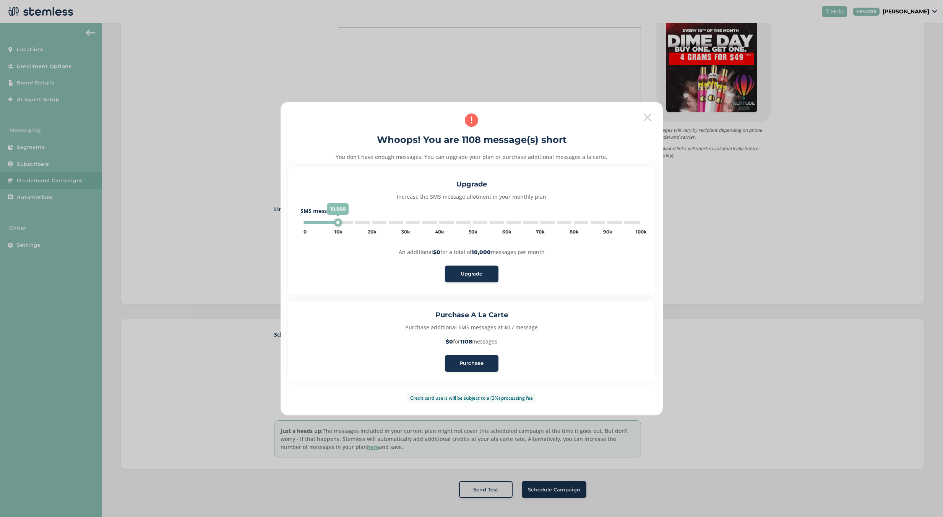
type input "5000"
click at [480, 366] on span "Purchase" at bounding box center [471, 364] width 24 height 8
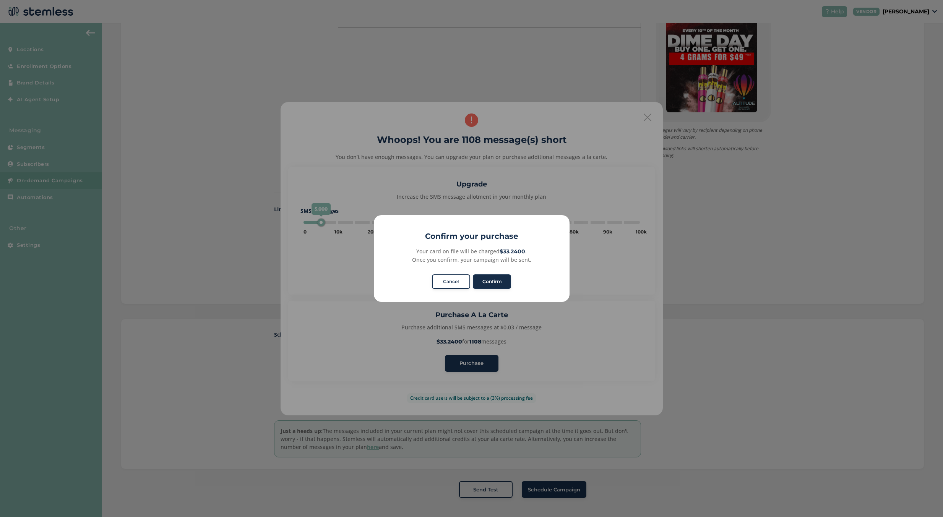
click at [496, 283] on button "Confirm" at bounding box center [492, 281] width 38 height 15
